Goal: Navigation & Orientation: Find specific page/section

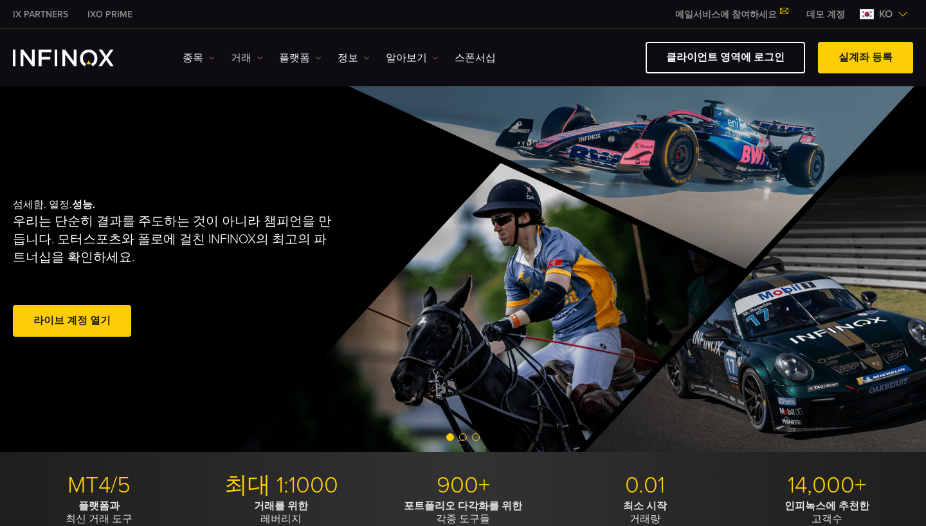
click at [247, 59] on link "거래" at bounding box center [247, 57] width 32 height 15
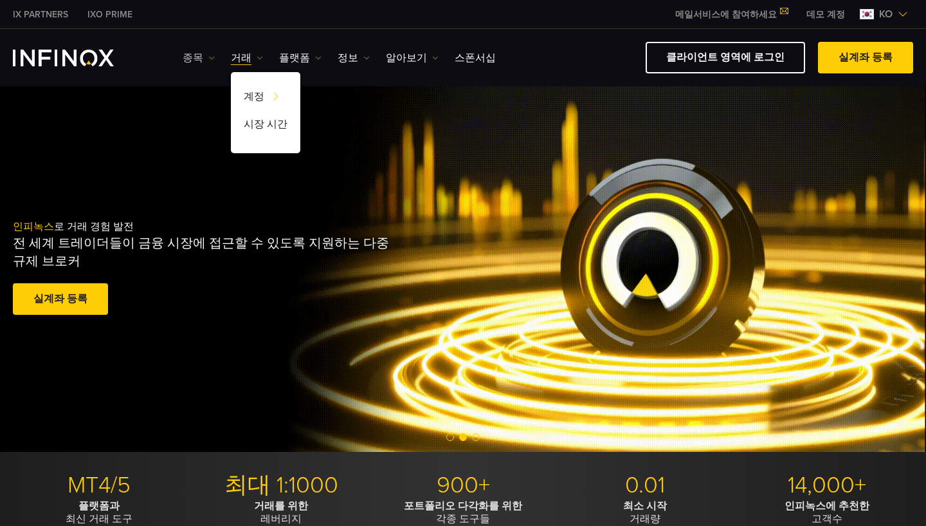
click at [209, 57] on img at bounding box center [211, 58] width 6 height 6
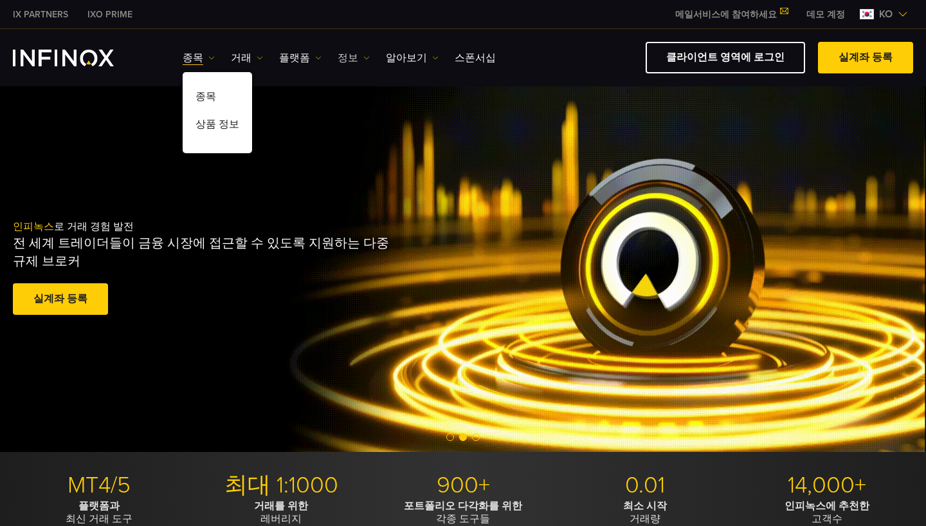
click at [350, 57] on link "정보" at bounding box center [354, 57] width 32 height 15
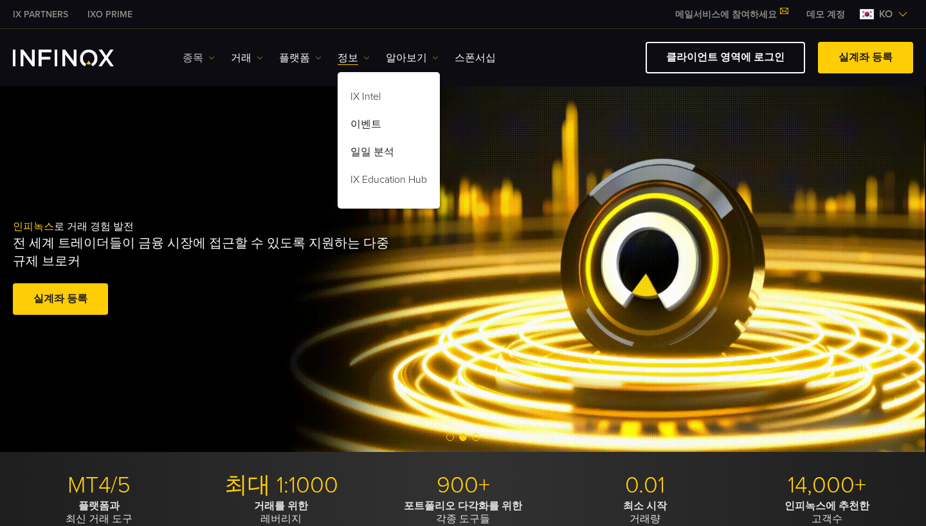
click at [208, 55] on img at bounding box center [211, 58] width 6 height 6
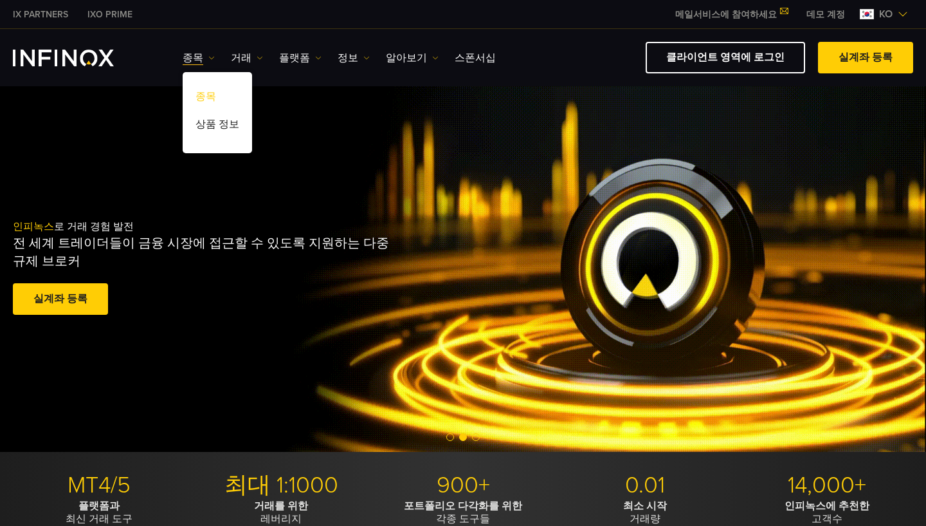
click at [207, 97] on link "종목" at bounding box center [217, 99] width 69 height 28
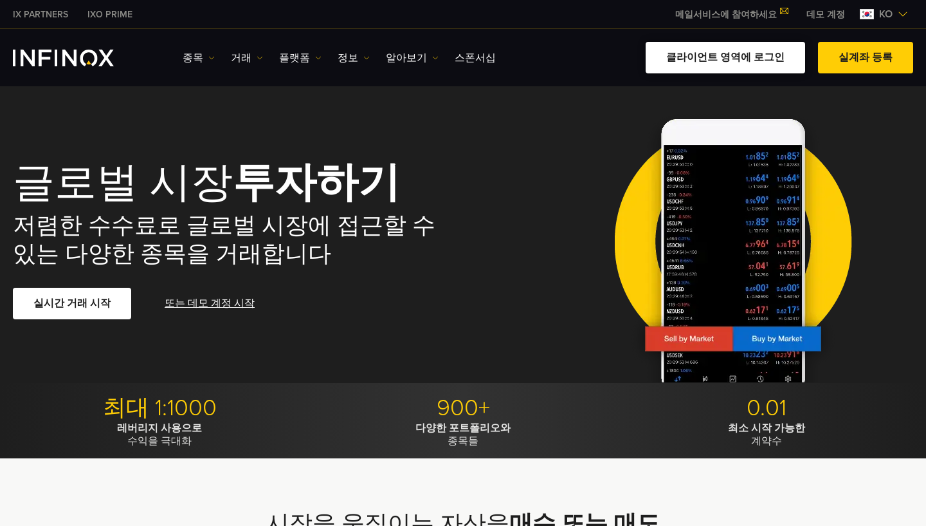
click at [737, 57] on link "클라이언트 영역에 로그인" at bounding box center [726, 58] width 160 height 32
